Goal: Transaction & Acquisition: Obtain resource

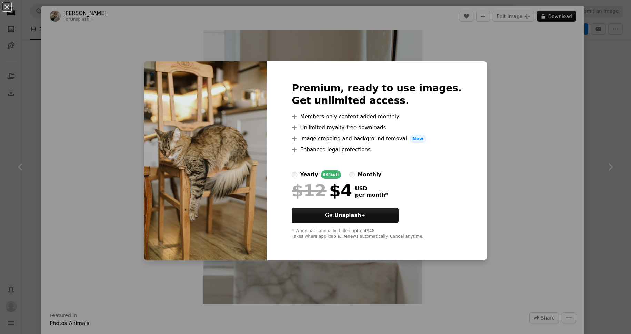
scroll to position [524, 0]
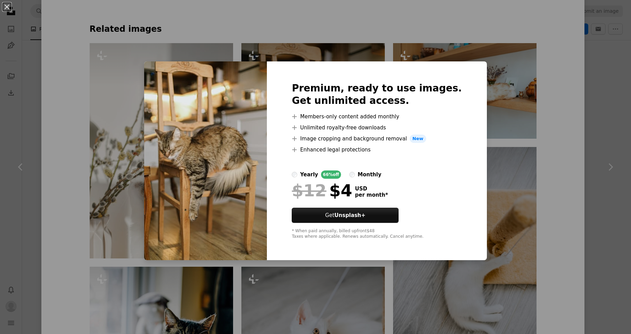
click at [547, 221] on div "An X shape Premium, ready to use images. Get unlimited access. A plus sign Memb…" at bounding box center [315, 167] width 631 height 334
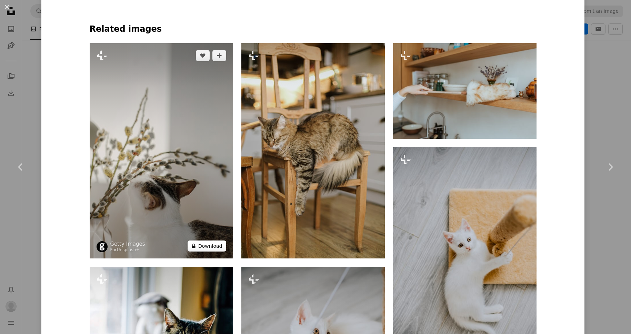
click at [206, 245] on button "A lock Download" at bounding box center [206, 245] width 39 height 11
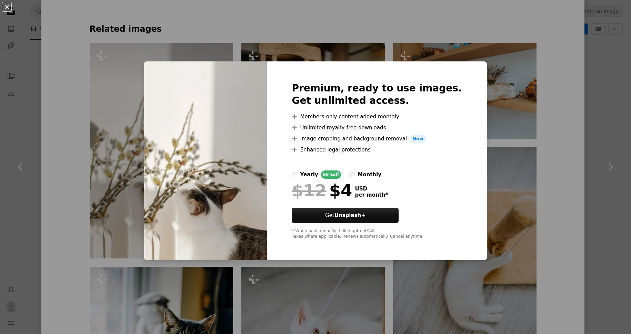
click at [564, 173] on div "An X shape Premium, ready to use images. Get unlimited access. A plus sign Memb…" at bounding box center [315, 167] width 631 height 334
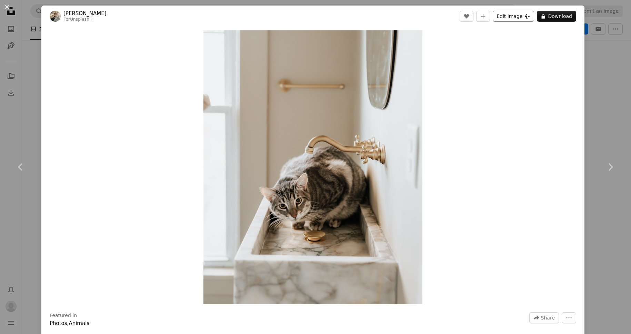
click at [513, 13] on button "Edit image Plus sign for Unsplash+" at bounding box center [512, 16] width 41 height 11
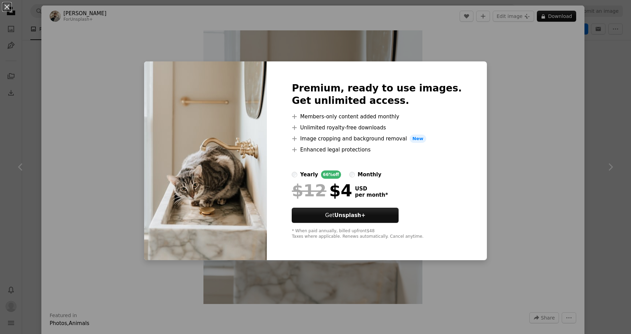
click at [501, 139] on div "An X shape Premium, ready to use images. Get unlimited access. A plus sign Memb…" at bounding box center [315, 167] width 631 height 334
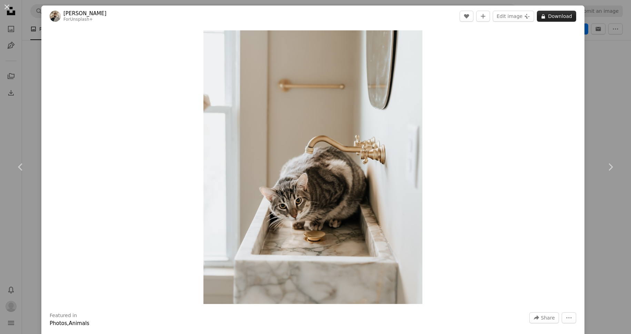
click at [560, 16] on button "A lock Download" at bounding box center [556, 16] width 39 height 11
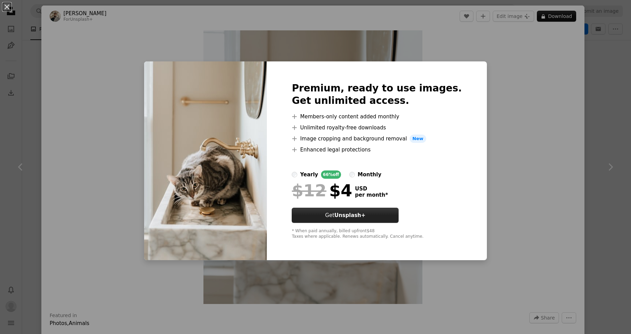
click at [356, 214] on strong "Unsplash+" at bounding box center [349, 215] width 31 height 6
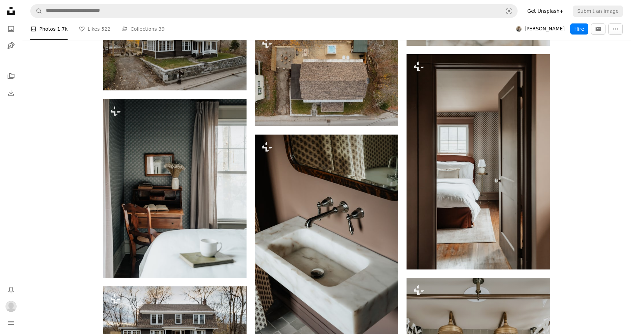
scroll to position [8592, 0]
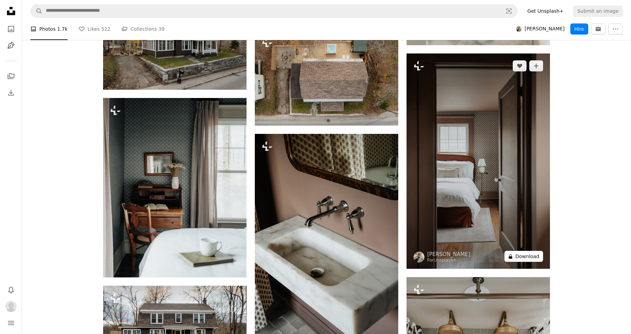
click at [525, 251] on button "A lock Download" at bounding box center [523, 256] width 39 height 11
